Goal: Navigation & Orientation: Find specific page/section

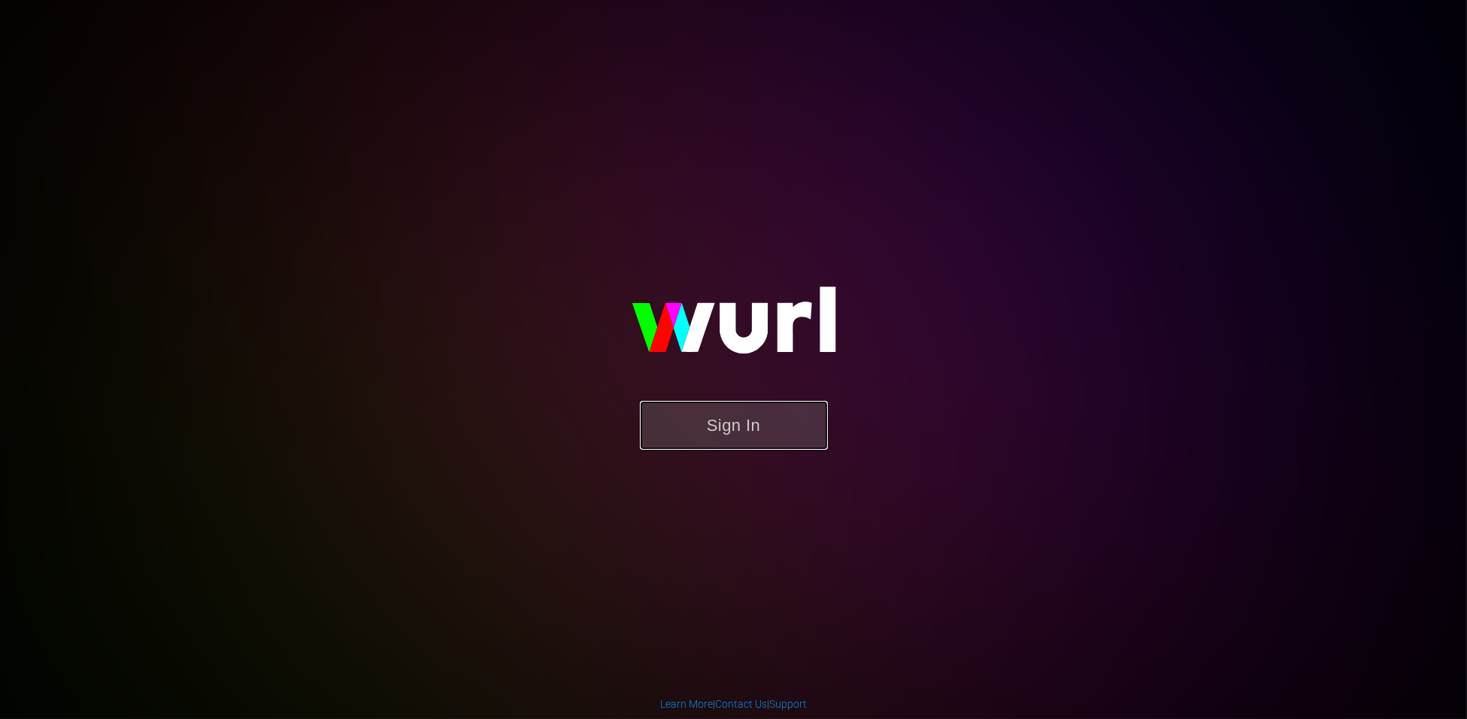
click at [721, 414] on button "Sign In" at bounding box center [734, 425] width 188 height 49
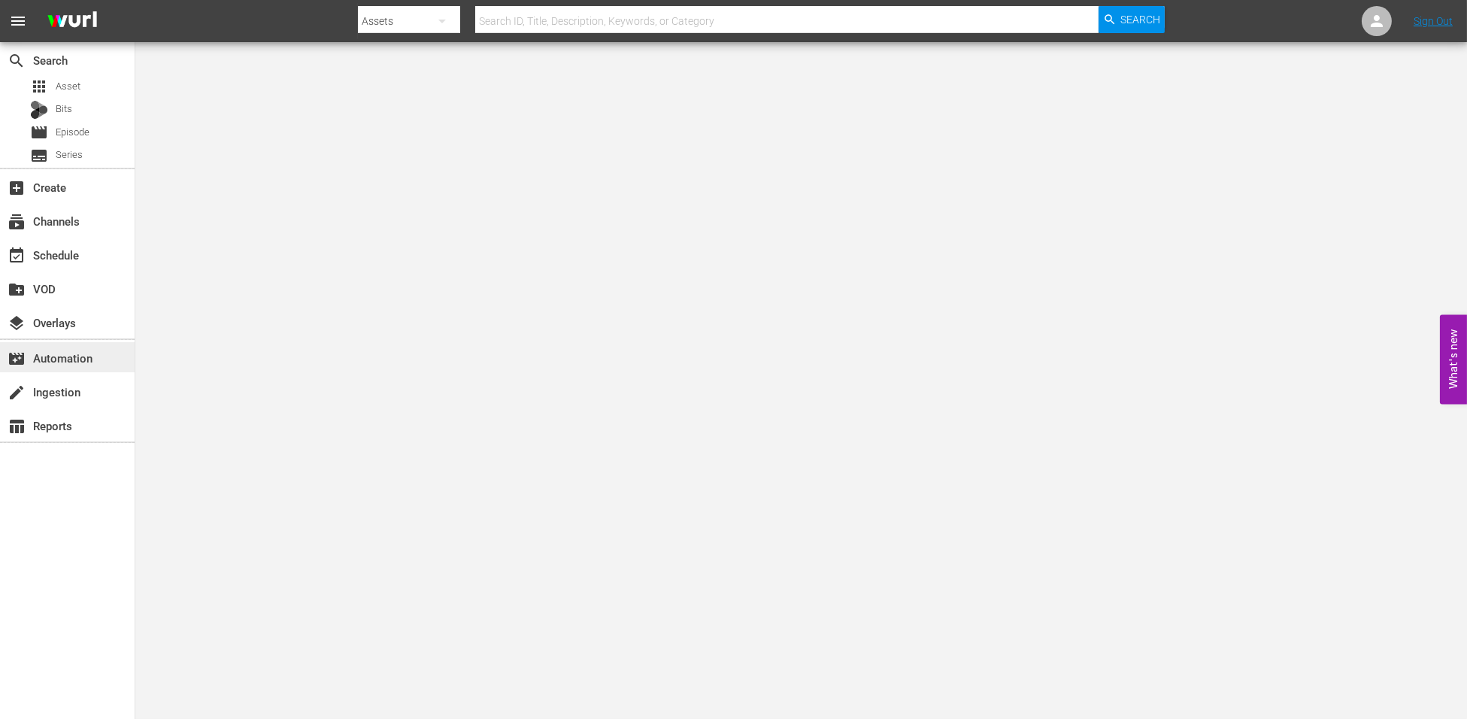
click at [83, 370] on div "movie_filter Automation" at bounding box center [67, 357] width 135 height 30
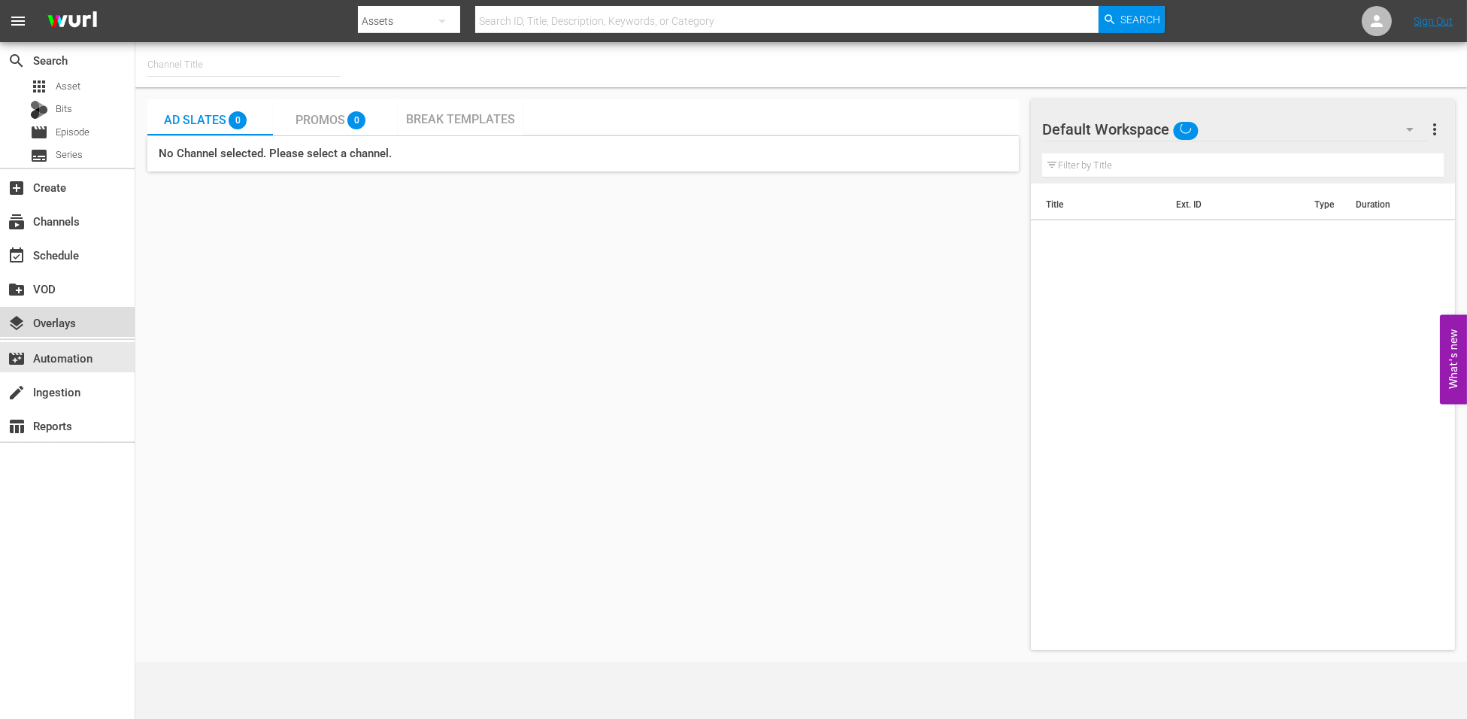
click at [66, 334] on div "layers Overlays" at bounding box center [67, 322] width 135 height 30
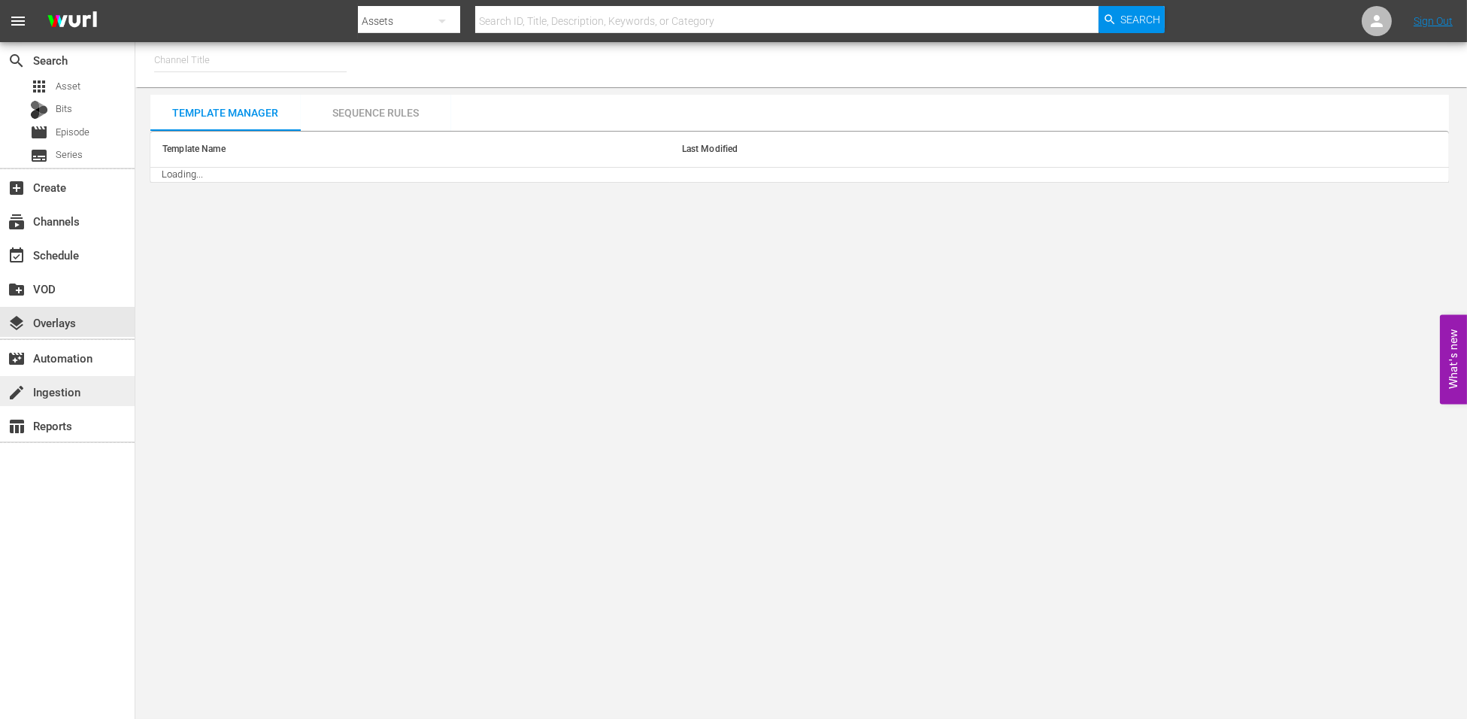
click at [52, 386] on div "create Ingestion" at bounding box center [42, 390] width 84 height 14
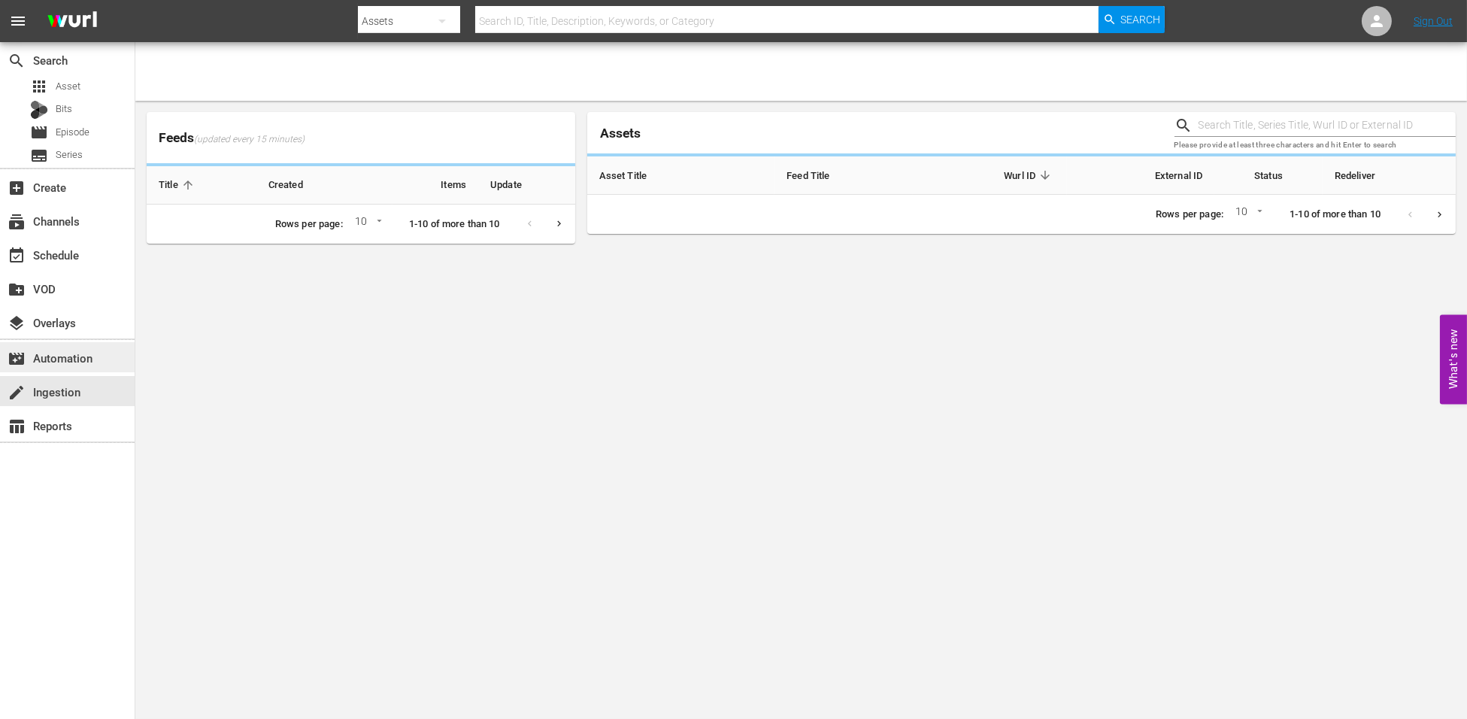
click at [52, 354] on div "movie_filter Automation" at bounding box center [42, 356] width 84 height 14
